Goal: Transaction & Acquisition: Purchase product/service

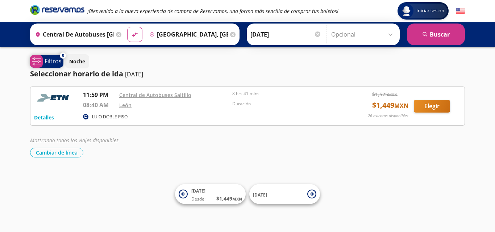
click at [51, 62] on p "Filtros" at bounding box center [53, 61] width 17 height 9
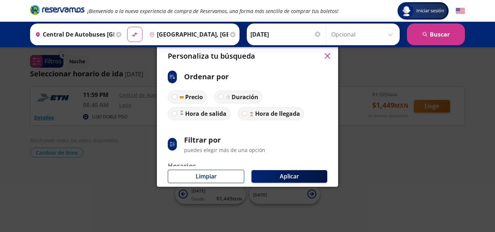
click at [326, 57] on icon "button" at bounding box center [327, 55] width 5 height 5
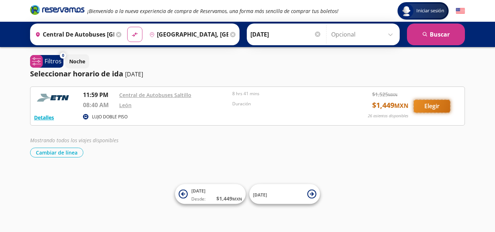
click at [431, 107] on button "Elegir" at bounding box center [432, 106] width 36 height 13
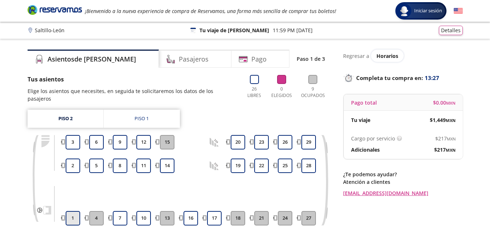
click at [74, 211] on button "1" at bounding box center [73, 218] width 15 height 15
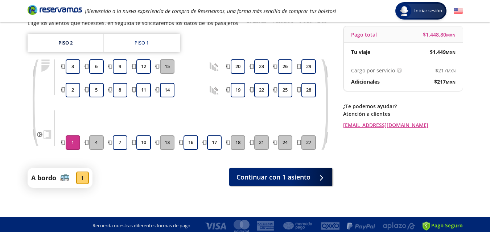
scroll to position [71, 0]
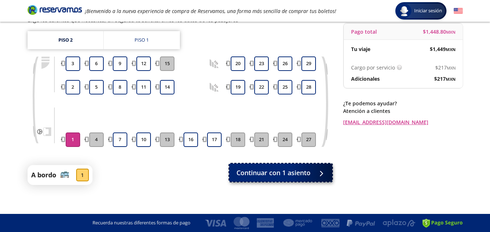
click at [264, 171] on span "Continuar con 1 asiento" at bounding box center [273, 173] width 74 height 10
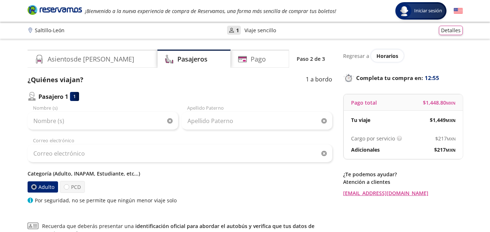
click at [34, 186] on div at bounding box center [33, 187] width 3 height 3
click at [34, 186] on input "Adulto" at bounding box center [33, 187] width 5 height 5
click at [65, 189] on div at bounding box center [66, 187] width 5 height 5
click at [65, 189] on input "PCD" at bounding box center [66, 187] width 5 height 5
radio input "true"
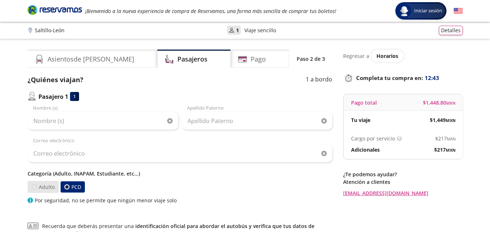
click at [36, 186] on div at bounding box center [33, 187] width 5 height 5
click at [36, 186] on input "Adulto" at bounding box center [34, 187] width 5 height 5
radio input "true"
radio input "false"
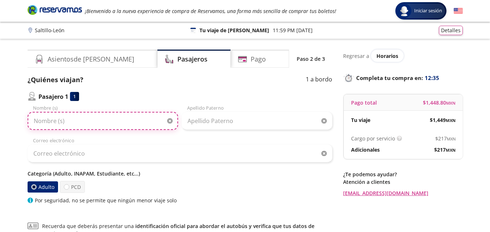
click at [102, 122] on input "Nombre (s)" at bounding box center [103, 121] width 151 height 18
type input "[PERSON_NAME]"
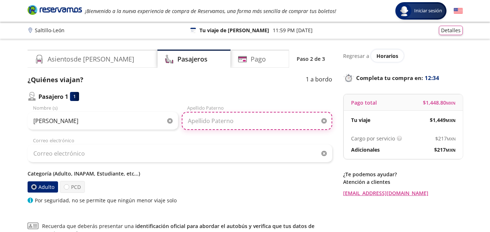
type input "[PERSON_NAME]"
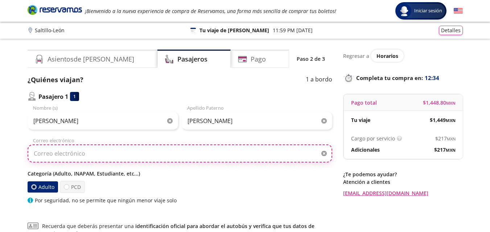
type input "[EMAIL_ADDRESS][DOMAIN_NAME]"
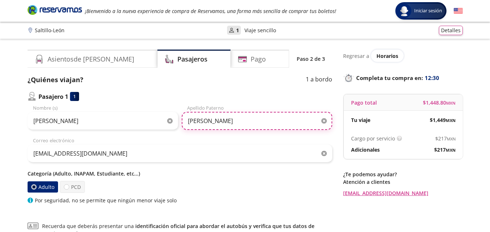
click at [221, 124] on input "[PERSON_NAME]" at bounding box center [257, 121] width 151 height 18
type input "V"
type input "[PERSON_NAME]"
click at [203, 173] on p "Categoría (Adulto, INAPAM, Estudiante, etc...)" at bounding box center [180, 174] width 305 height 8
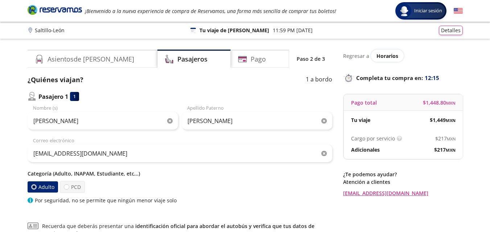
scroll to position [73, 0]
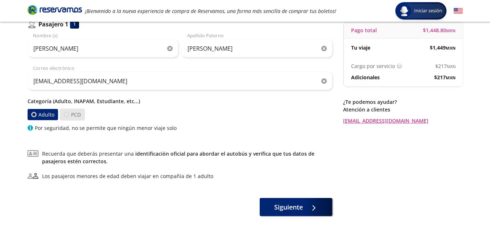
click at [67, 114] on div at bounding box center [65, 114] width 5 height 5
click at [67, 114] on input "PCD" at bounding box center [66, 114] width 5 height 5
radio input "true"
radio input "false"
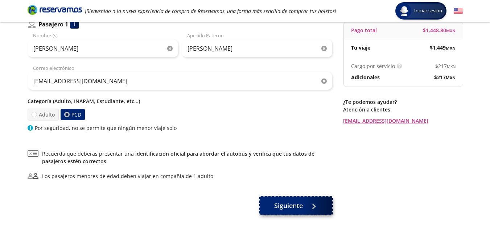
click at [291, 206] on span "Siguiente" at bounding box center [288, 206] width 29 height 10
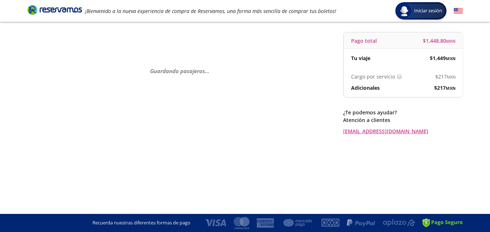
scroll to position [0, 0]
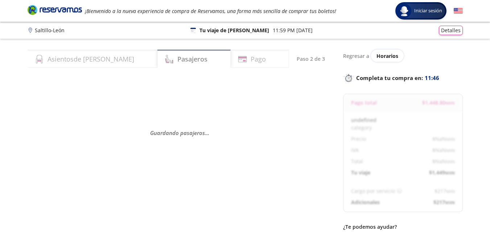
select select "MX"
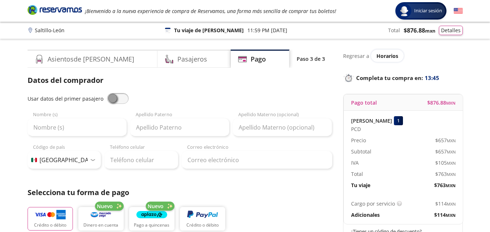
click at [123, 99] on span at bounding box center [118, 98] width 22 height 11
click at [107, 93] on input "checkbox" at bounding box center [107, 93] width 0 height 0
type input "[PERSON_NAME]"
type input "[EMAIL_ADDRESS][DOMAIN_NAME]"
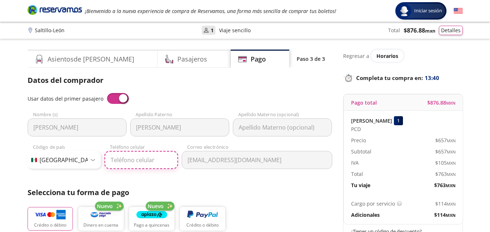
click at [140, 160] on input "Teléfono celular" at bounding box center [141, 160] width 74 height 18
type input "844 122 2461"
click at [269, 194] on p "Selecciona tu forma de pago" at bounding box center [180, 193] width 305 height 11
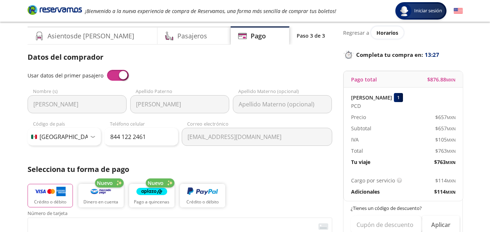
scroll to position [73, 0]
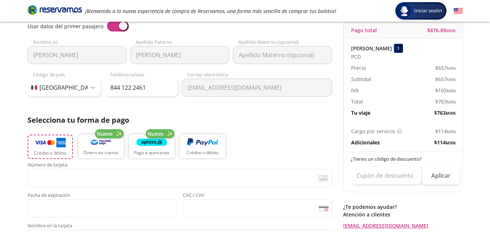
click at [52, 149] on button "Crédito o débito" at bounding box center [50, 147] width 45 height 24
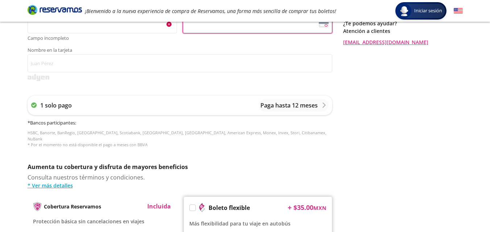
scroll to position [250, 0]
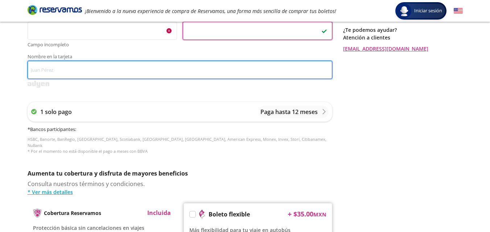
click at [110, 70] on input "Nombre en la tarjeta" at bounding box center [180, 70] width 305 height 18
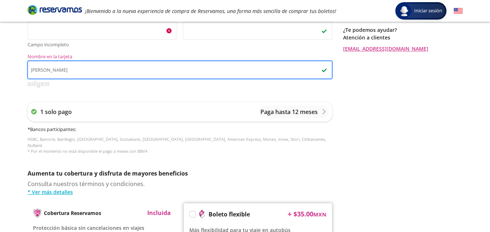
type input "[PERSON_NAME]"
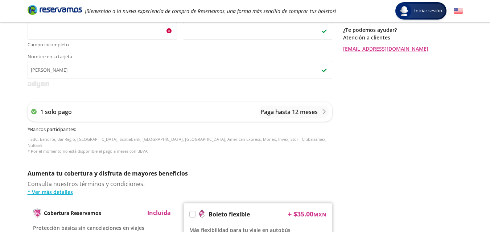
click at [288, 169] on p "Aumenta tu cobertura y disfruta de mayores beneficios" at bounding box center [180, 173] width 305 height 9
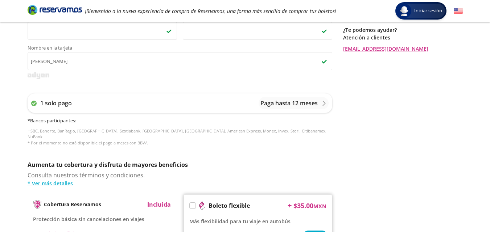
click at [297, 151] on div "Servicios adicionales ¿Tienes un código de descuento? Aplicar Datos del comprad…" at bounding box center [180, 76] width 305 height 503
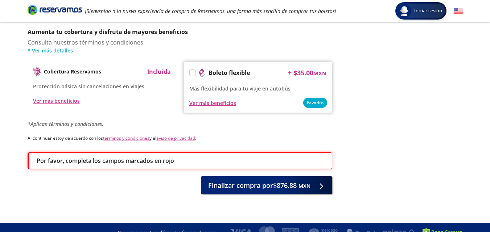
scroll to position [387, 0]
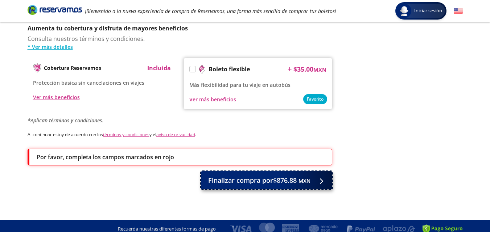
click at [282, 176] on span "Finalizar compra por $876.88 MXN" at bounding box center [259, 181] width 102 height 10
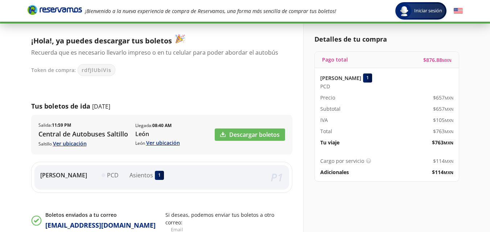
scroll to position [73, 0]
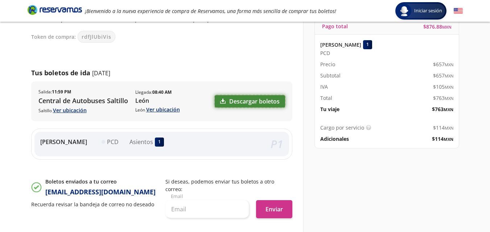
click at [256, 101] on link "Descargar boletos" at bounding box center [250, 101] width 70 height 12
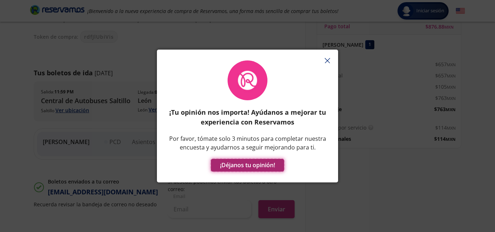
click at [244, 164] on button "¡Déjanos tu opinión!" at bounding box center [247, 165] width 73 height 13
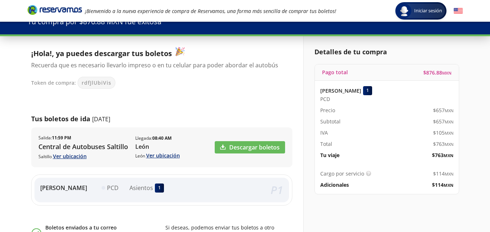
scroll to position [0, 0]
